Goal: Information Seeking & Learning: Understand process/instructions

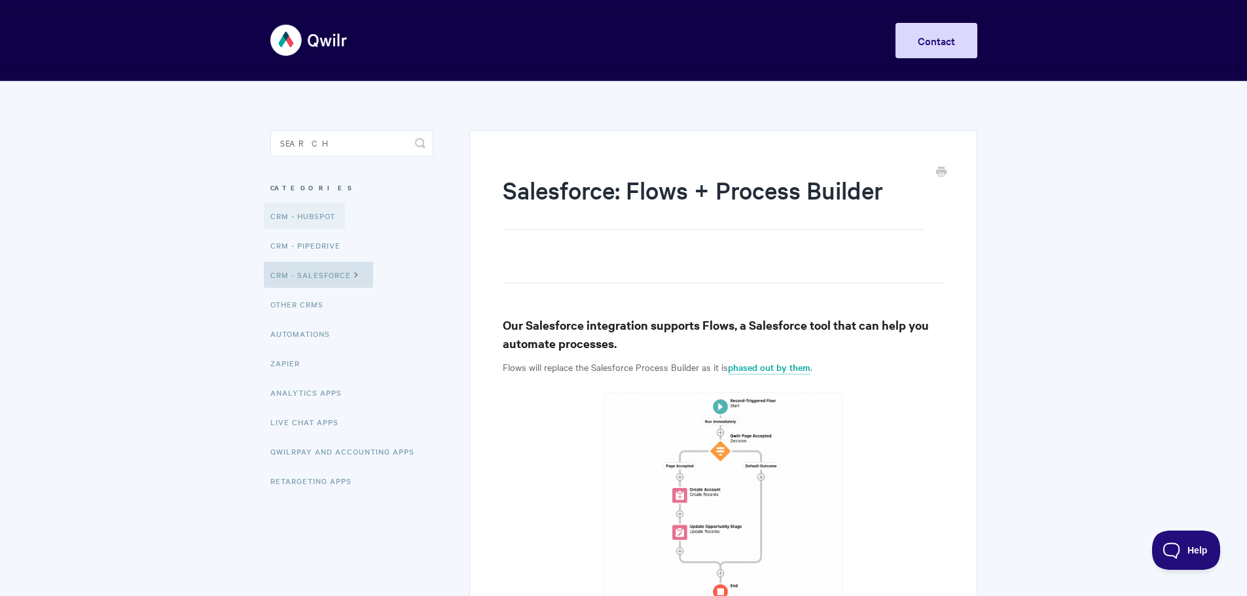
click at [316, 217] on link "CRM - HubSpot" at bounding box center [304, 216] width 81 height 26
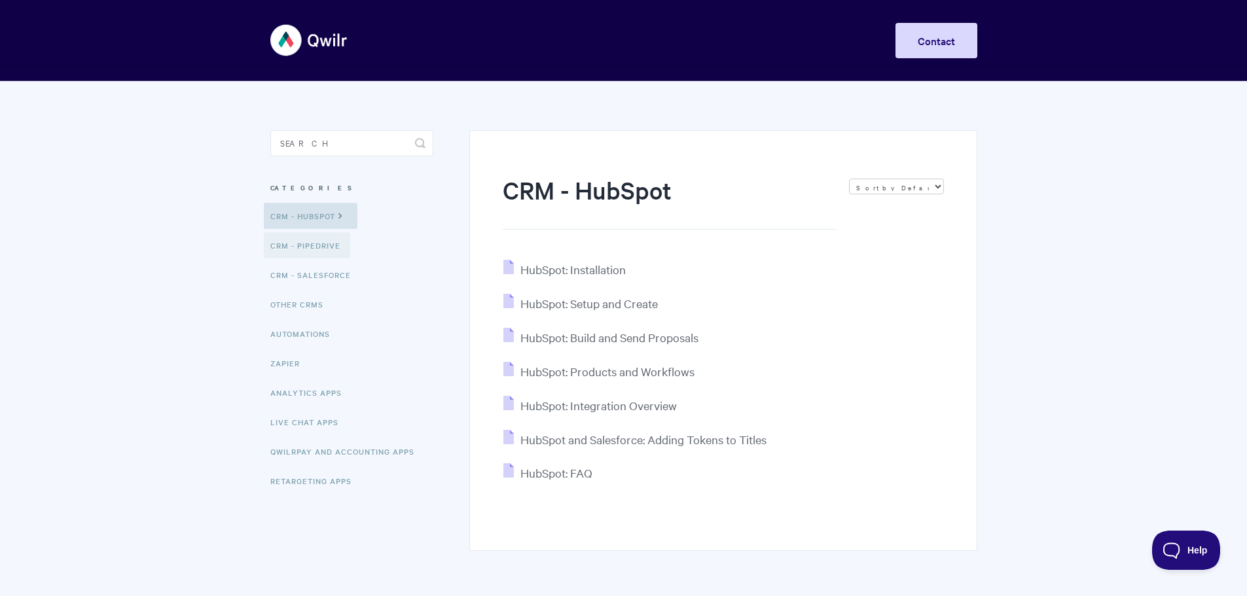
click at [317, 253] on link "CRM - Pipedrive" at bounding box center [307, 245] width 86 height 26
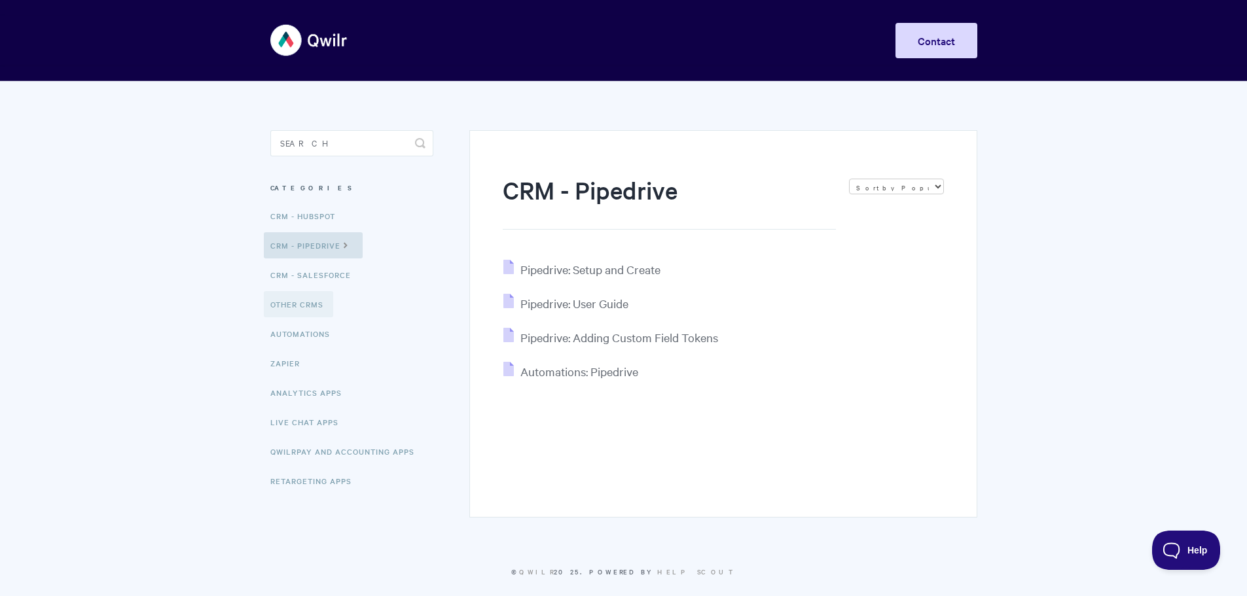
click at [320, 304] on link "Other CRMs" at bounding box center [298, 304] width 69 height 26
drag, startPoint x: 376, startPoint y: 40, endPoint x: 314, endPoint y: 43, distance: 62.2
click at [314, 43] on div "Toggle Navigation Home Getting Started Creating & Editing Pages Sharing & Analy…" at bounding box center [623, 40] width 707 height 49
click at [527, 196] on h1 "CRM - Pipedrive" at bounding box center [669, 201] width 332 height 56
click at [301, 304] on link "Other CRMs" at bounding box center [298, 304] width 69 height 26
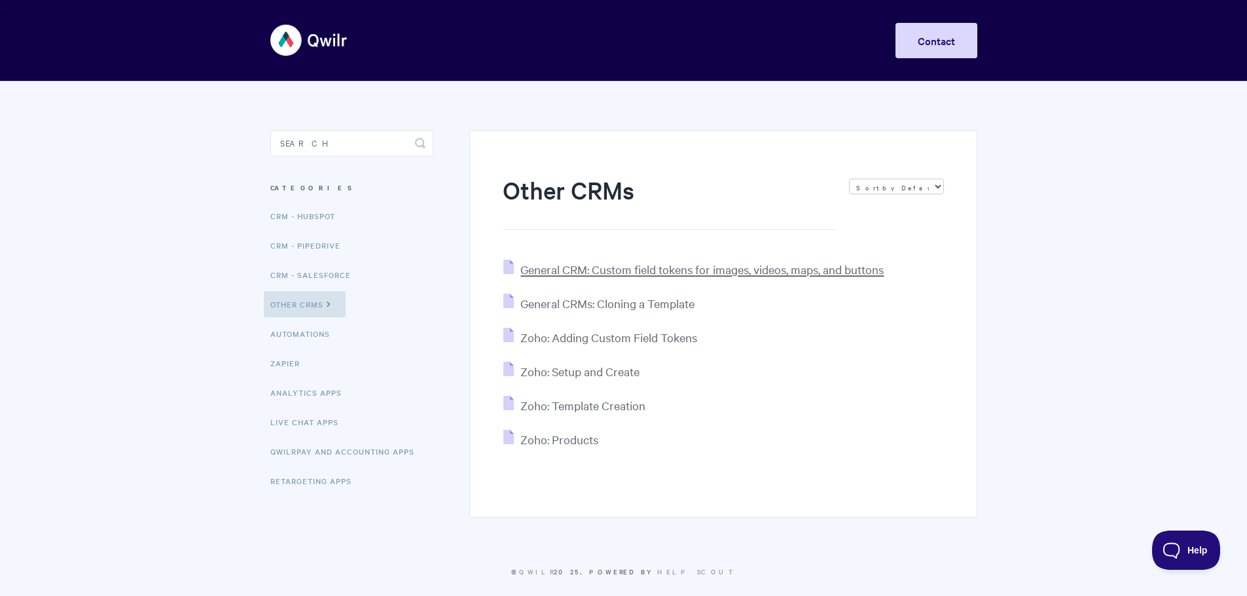
click at [624, 270] on span "General CRM: Custom field tokens for images, videos, maps, and buttons" at bounding box center [701, 269] width 363 height 15
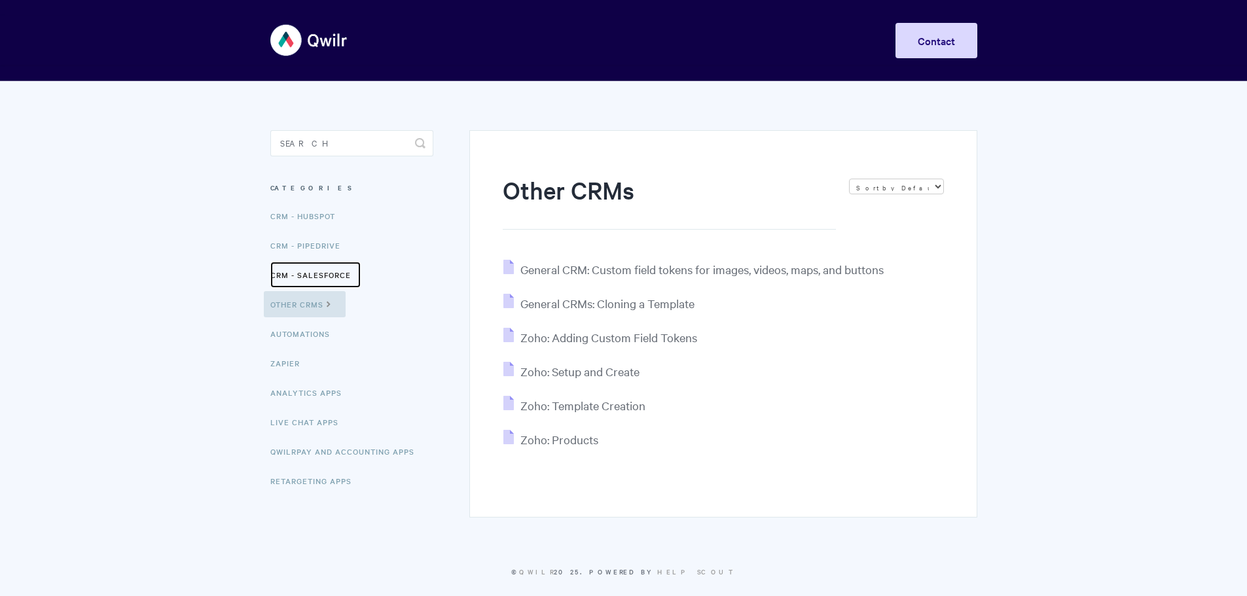
click at [307, 276] on link "CRM - Salesforce" at bounding box center [315, 275] width 90 height 26
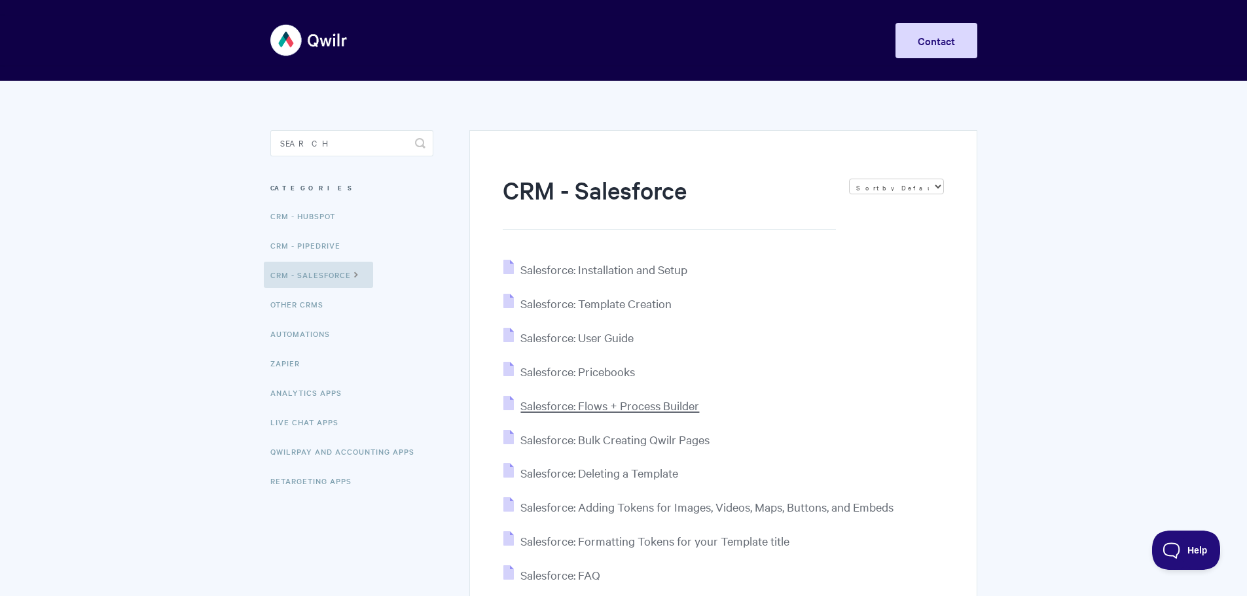
click at [676, 406] on span "Salesforce: Flows + Process Builder" at bounding box center [609, 405] width 179 height 15
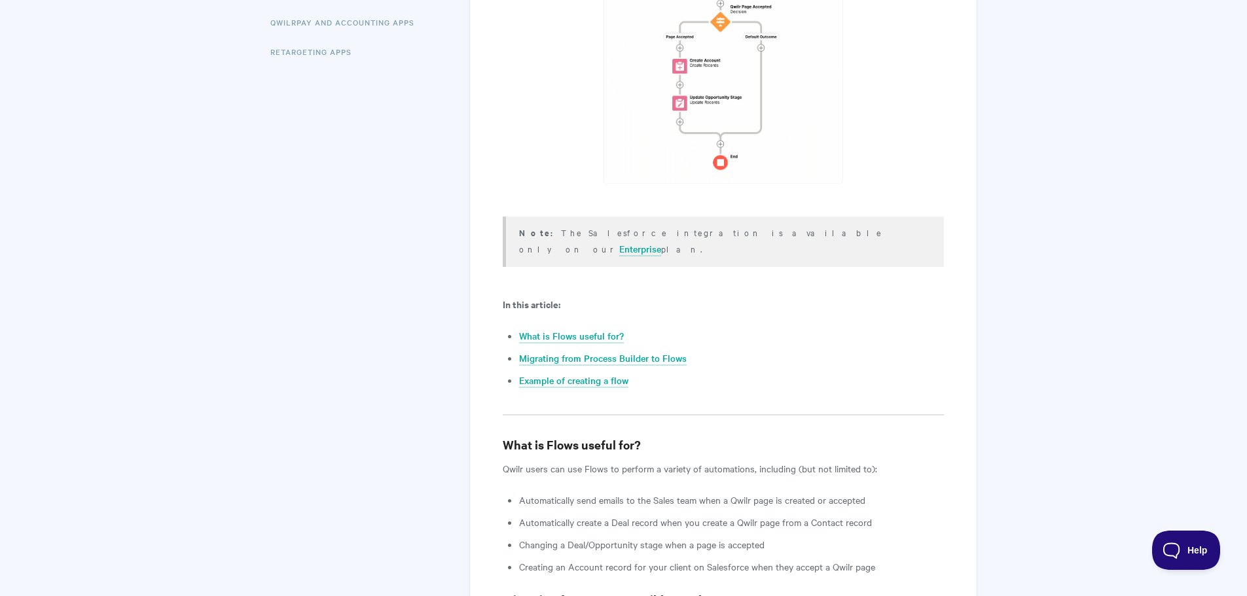
scroll to position [458, 0]
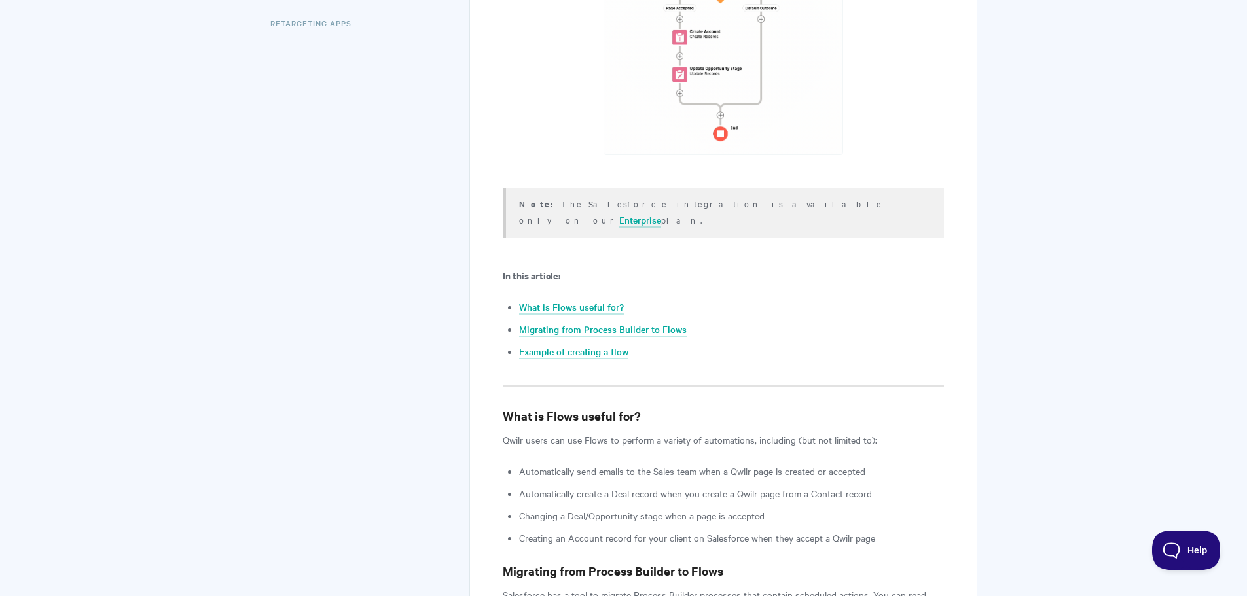
click at [933, 188] on div "Note: The Salesforce integration is available only on our Enterprise plan." at bounding box center [723, 213] width 440 height 50
drag, startPoint x: 861, startPoint y: 154, endPoint x: 797, endPoint y: 116, distance: 74.9
click at [797, 116] on img at bounding box center [723, 44] width 240 height 221
drag, startPoint x: 970, startPoint y: 60, endPoint x: 927, endPoint y: 48, distance: 44.3
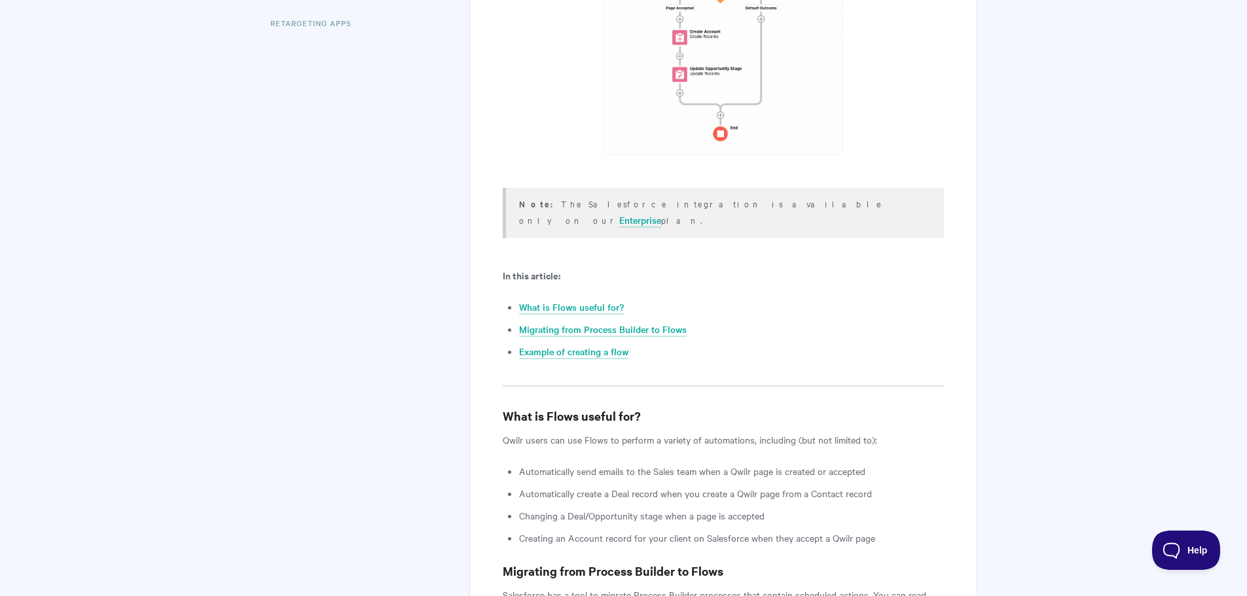
click at [935, 57] on p at bounding box center [723, 44] width 440 height 221
